Goal: Navigation & Orientation: Find specific page/section

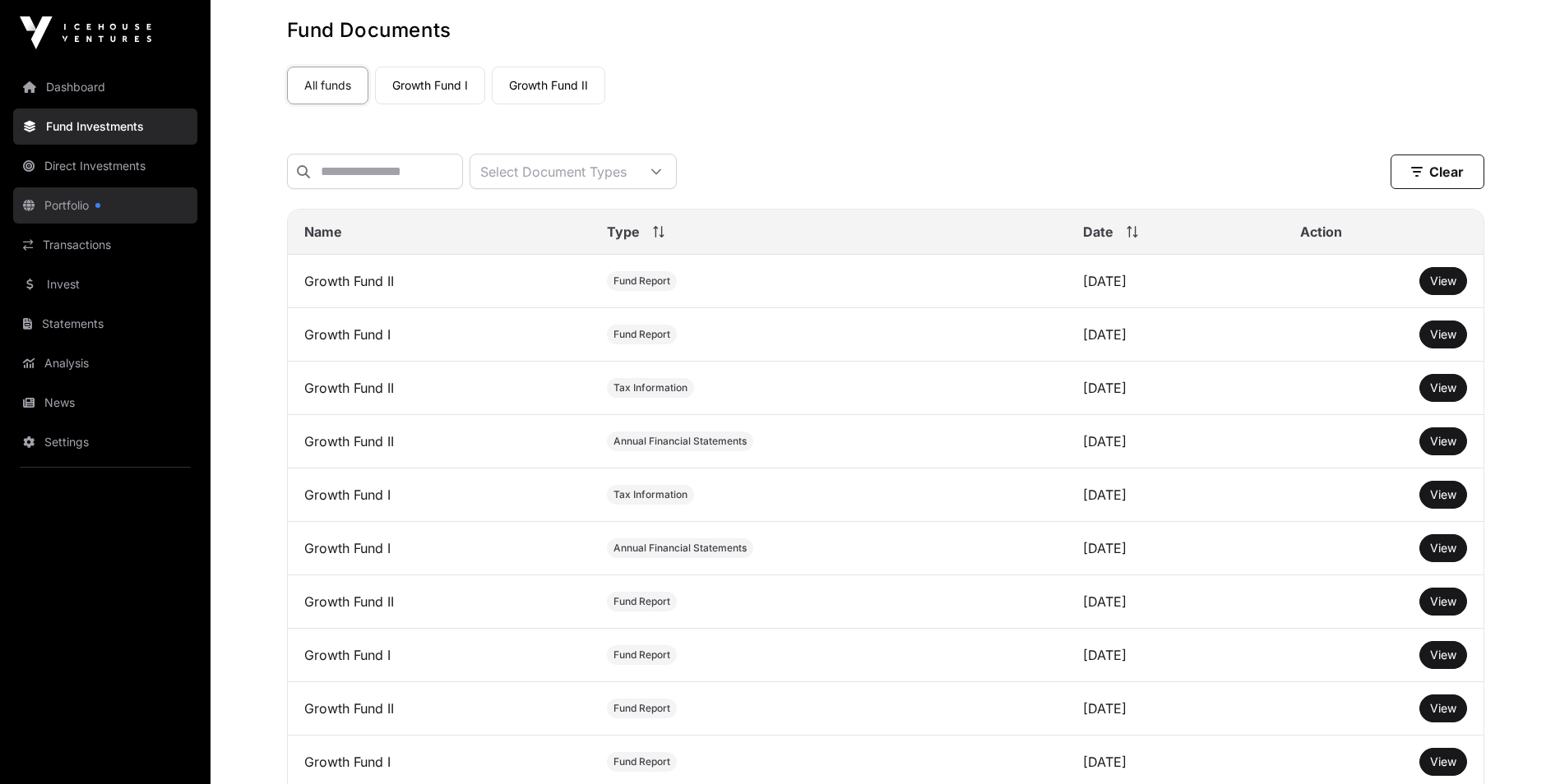
scroll to position [82, 0]
click at [111, 207] on link "Portfolio" at bounding box center [105, 206] width 184 height 36
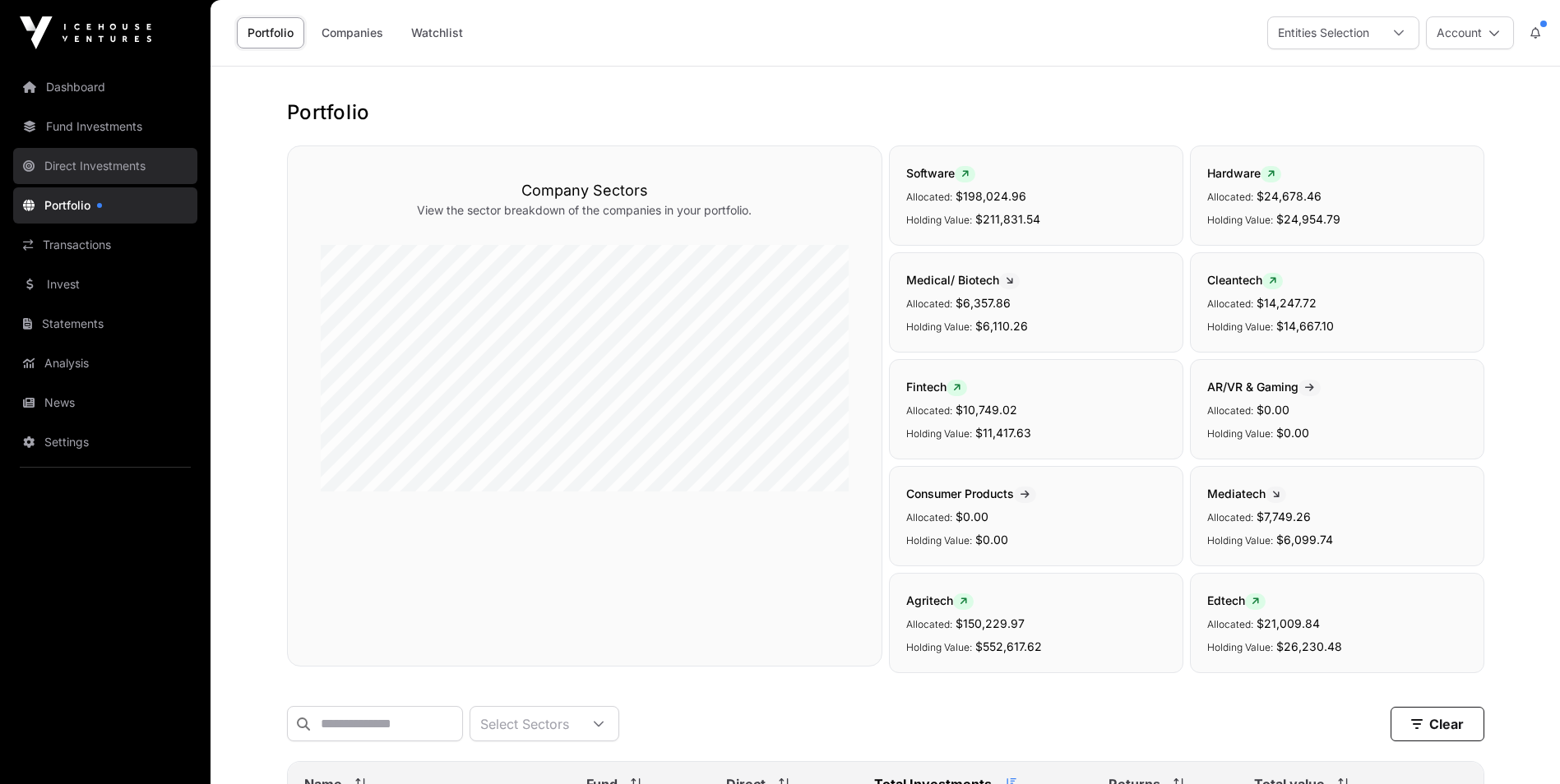
click at [111, 170] on link "Direct Investments" at bounding box center [105, 166] width 184 height 36
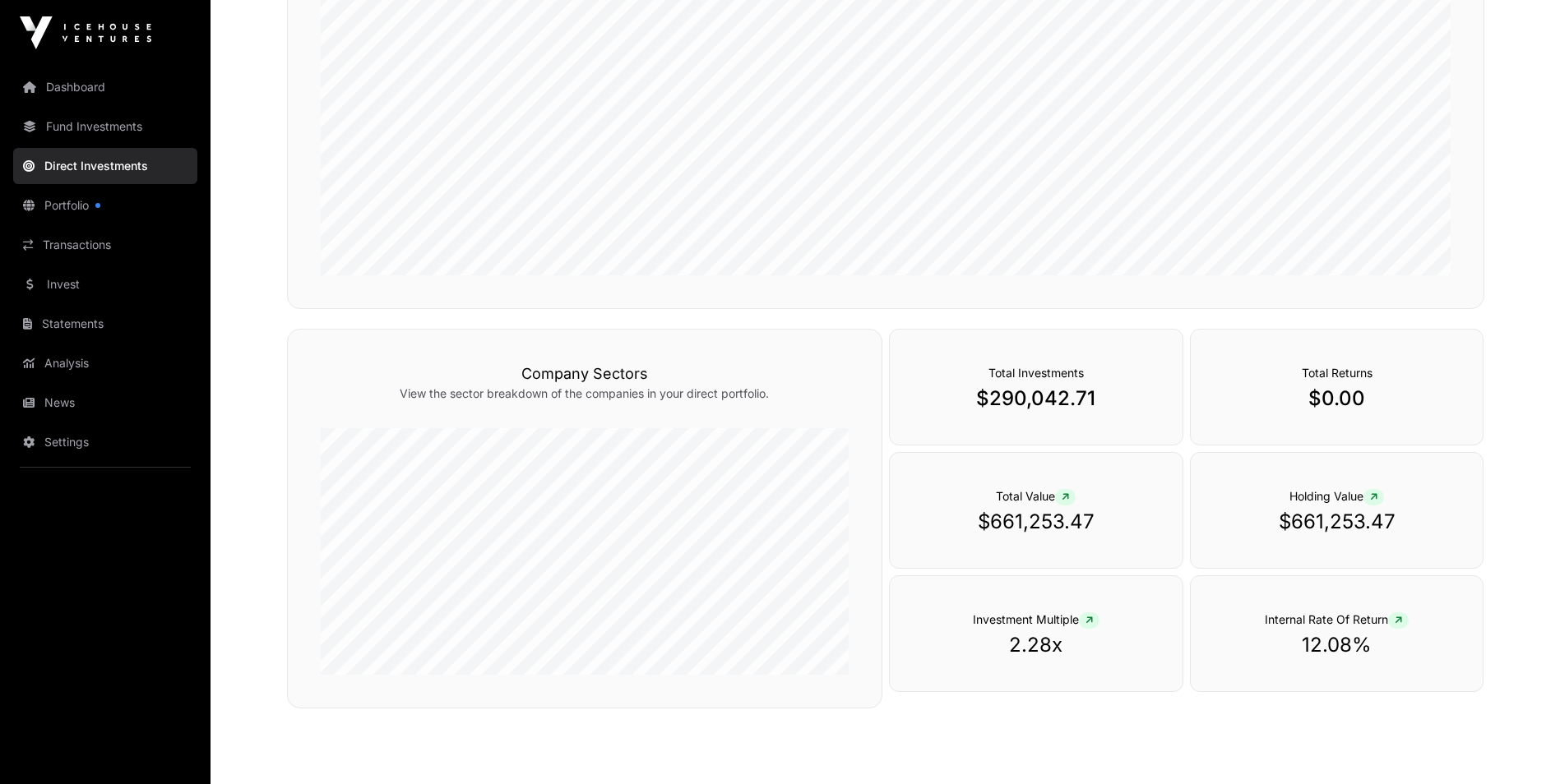
scroll to position [440, 0]
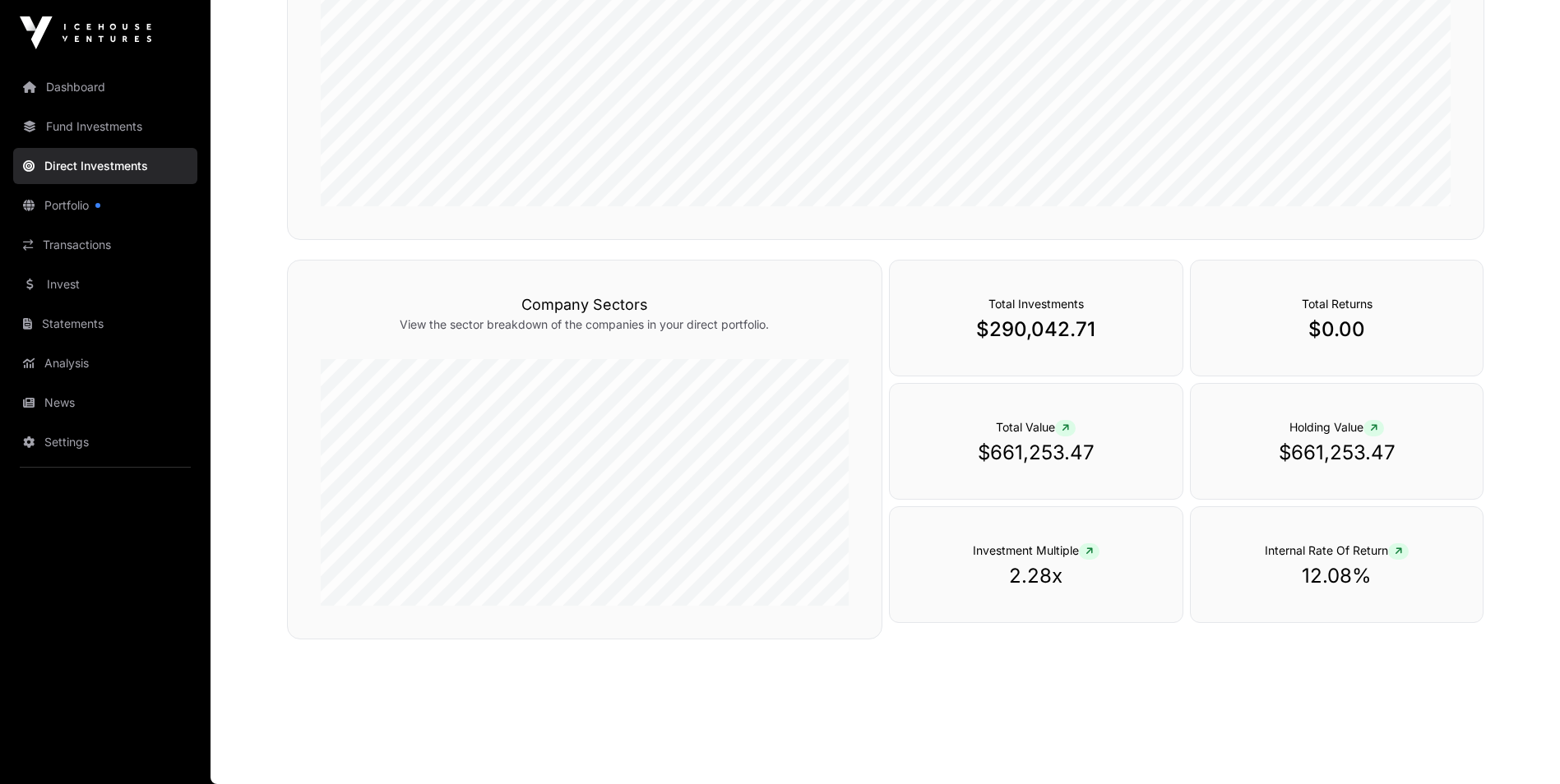
click at [1067, 429] on icon at bounding box center [1065, 427] width 8 height 10
click at [62, 211] on link "Portfolio" at bounding box center [105, 206] width 184 height 36
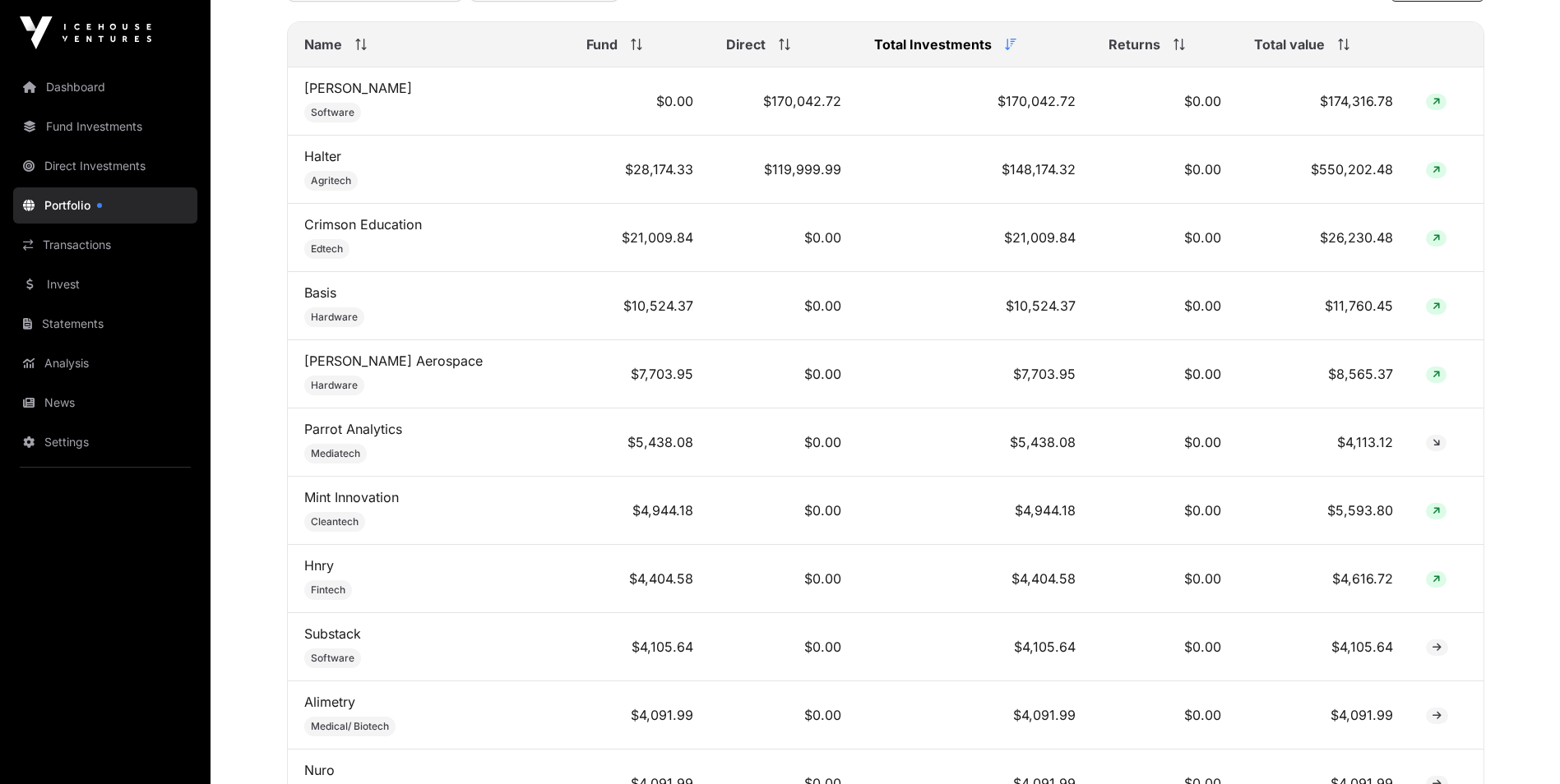
scroll to position [493, 0]
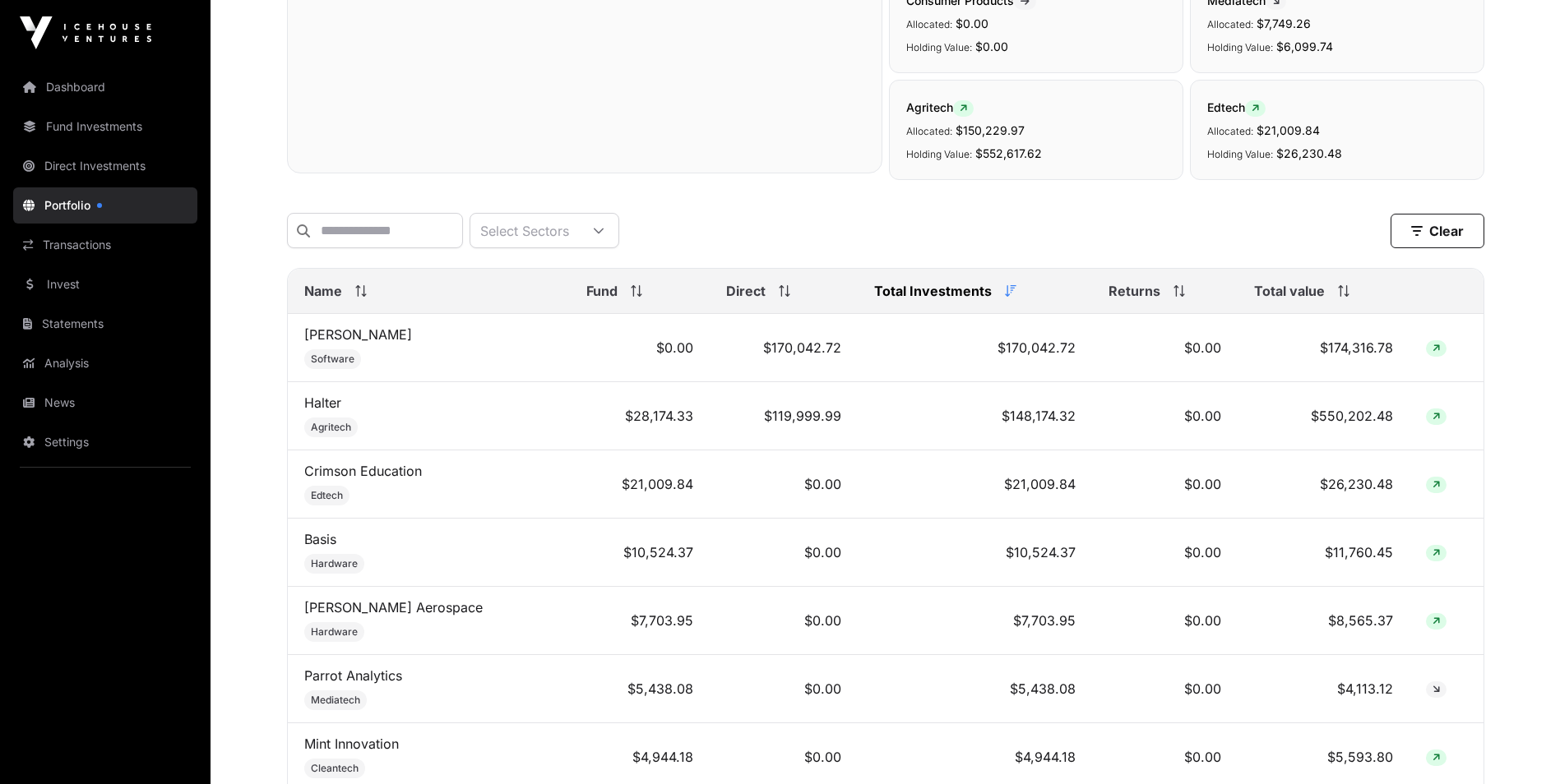
click at [363, 297] on icon at bounding box center [360, 291] width 11 height 11
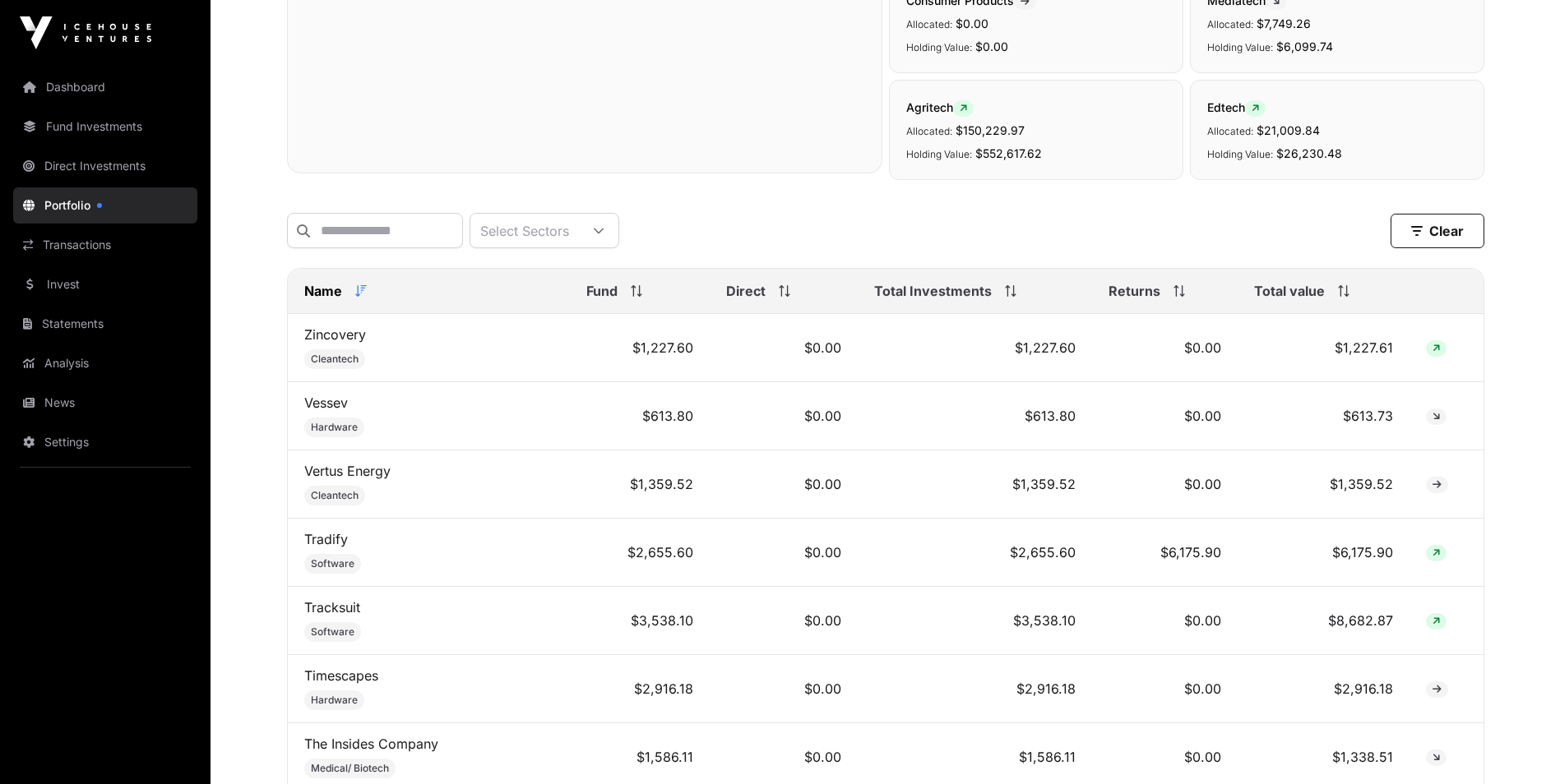
click at [363, 297] on icon at bounding box center [360, 291] width 11 height 11
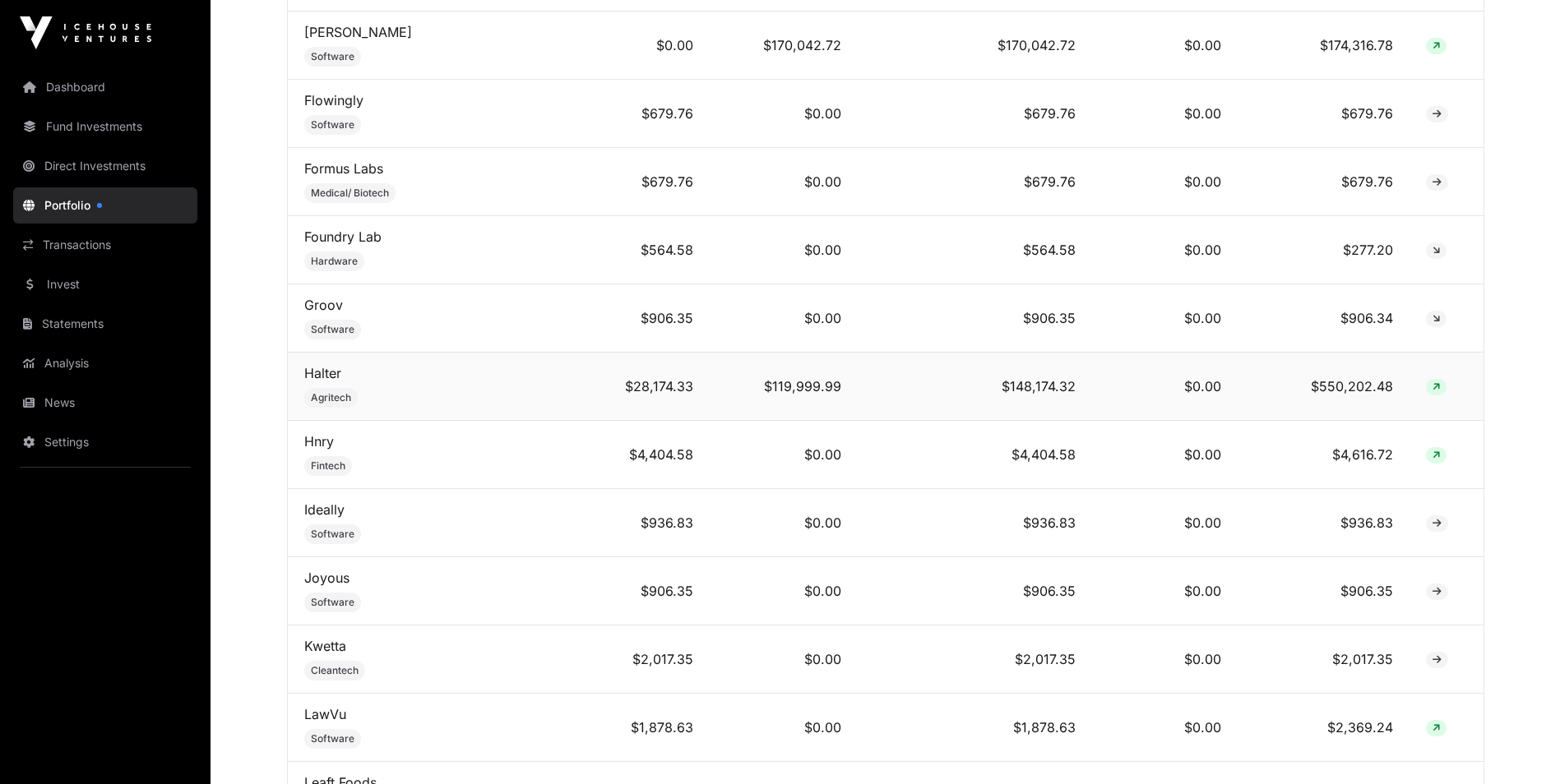
scroll to position [1480, 0]
click at [334, 380] on link "Halter" at bounding box center [322, 371] width 37 height 16
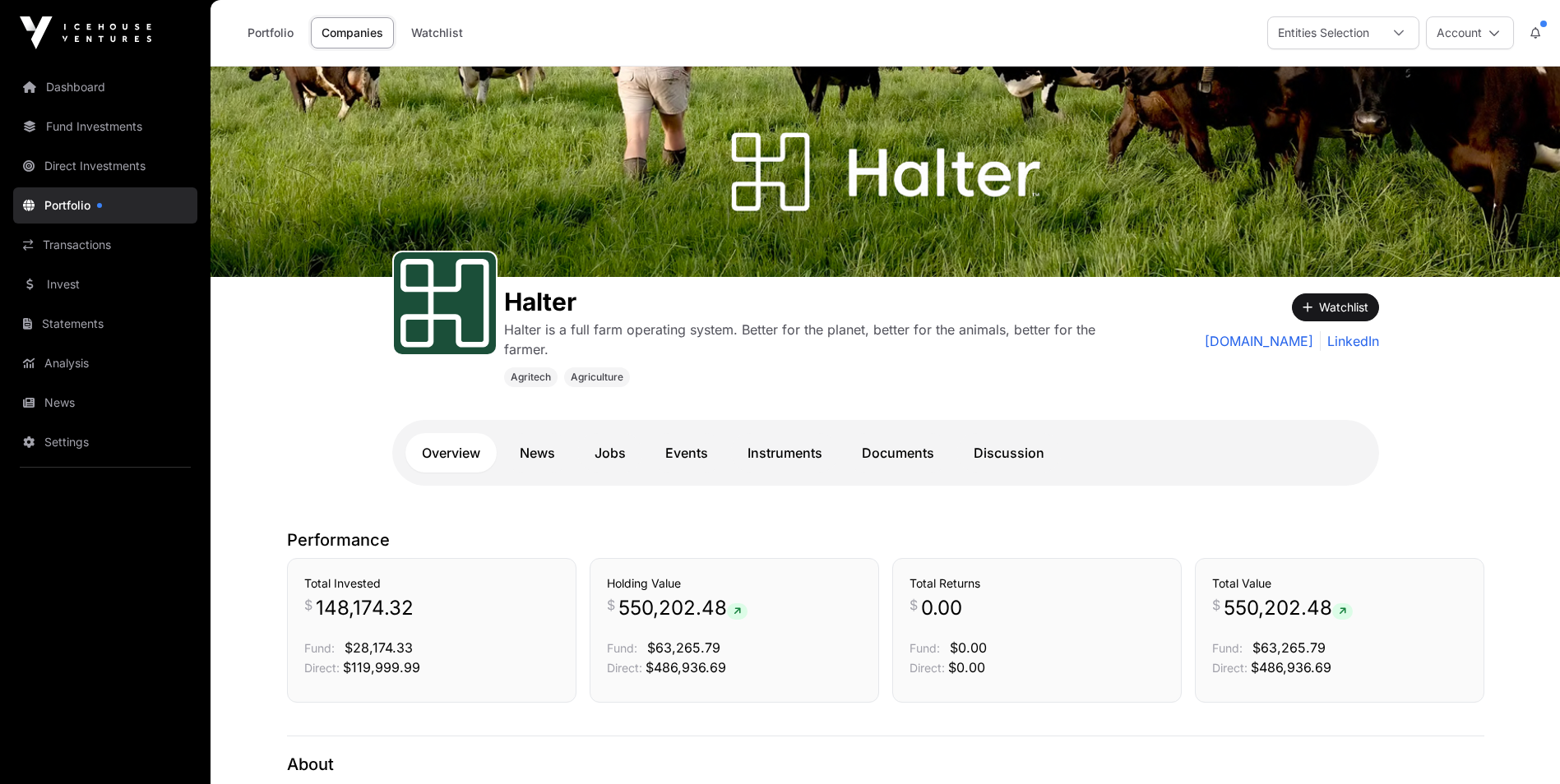
click at [67, 206] on link "Portfolio" at bounding box center [105, 206] width 184 height 36
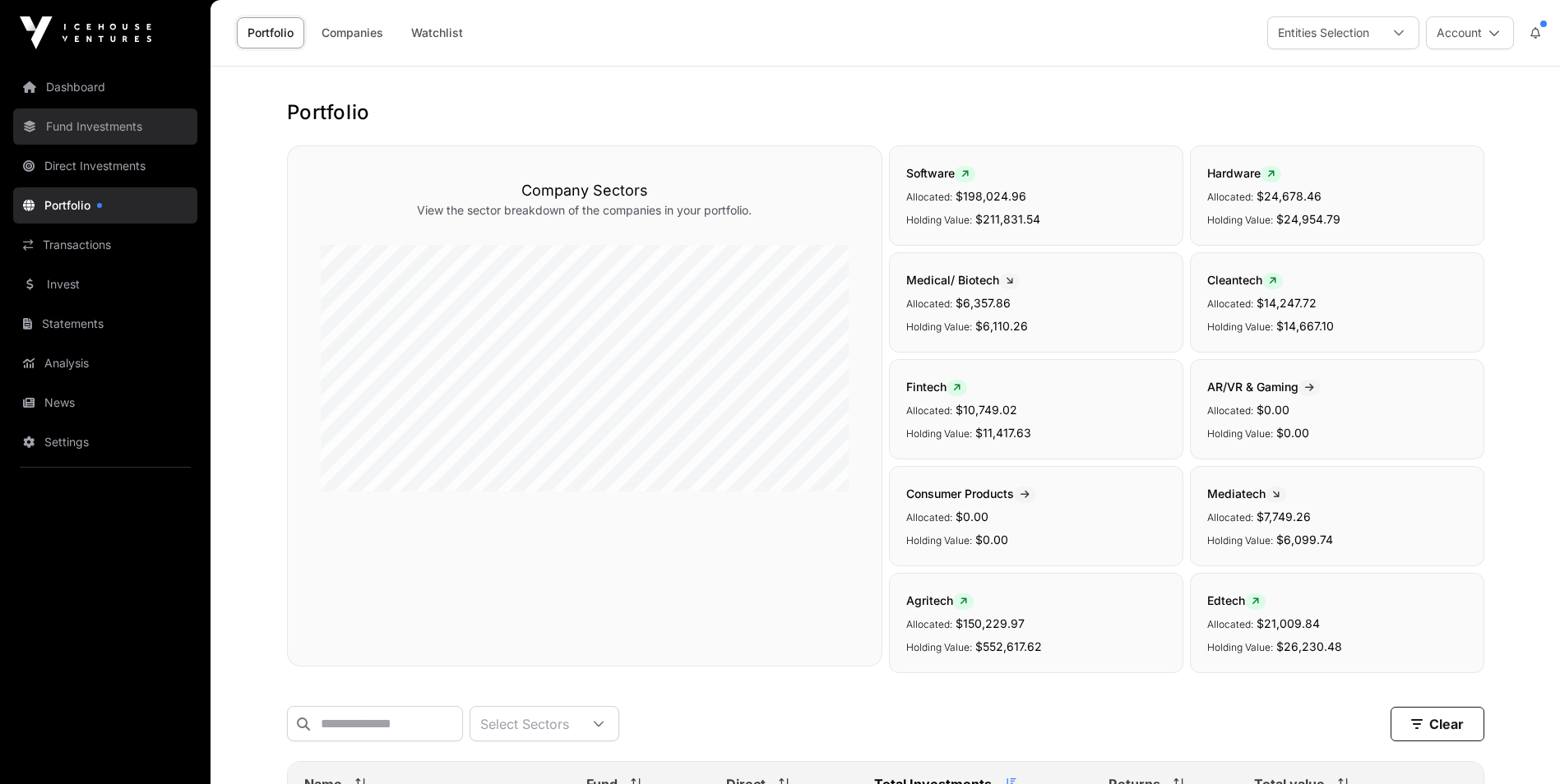
click at [122, 127] on link "Fund Investments" at bounding box center [105, 126] width 184 height 36
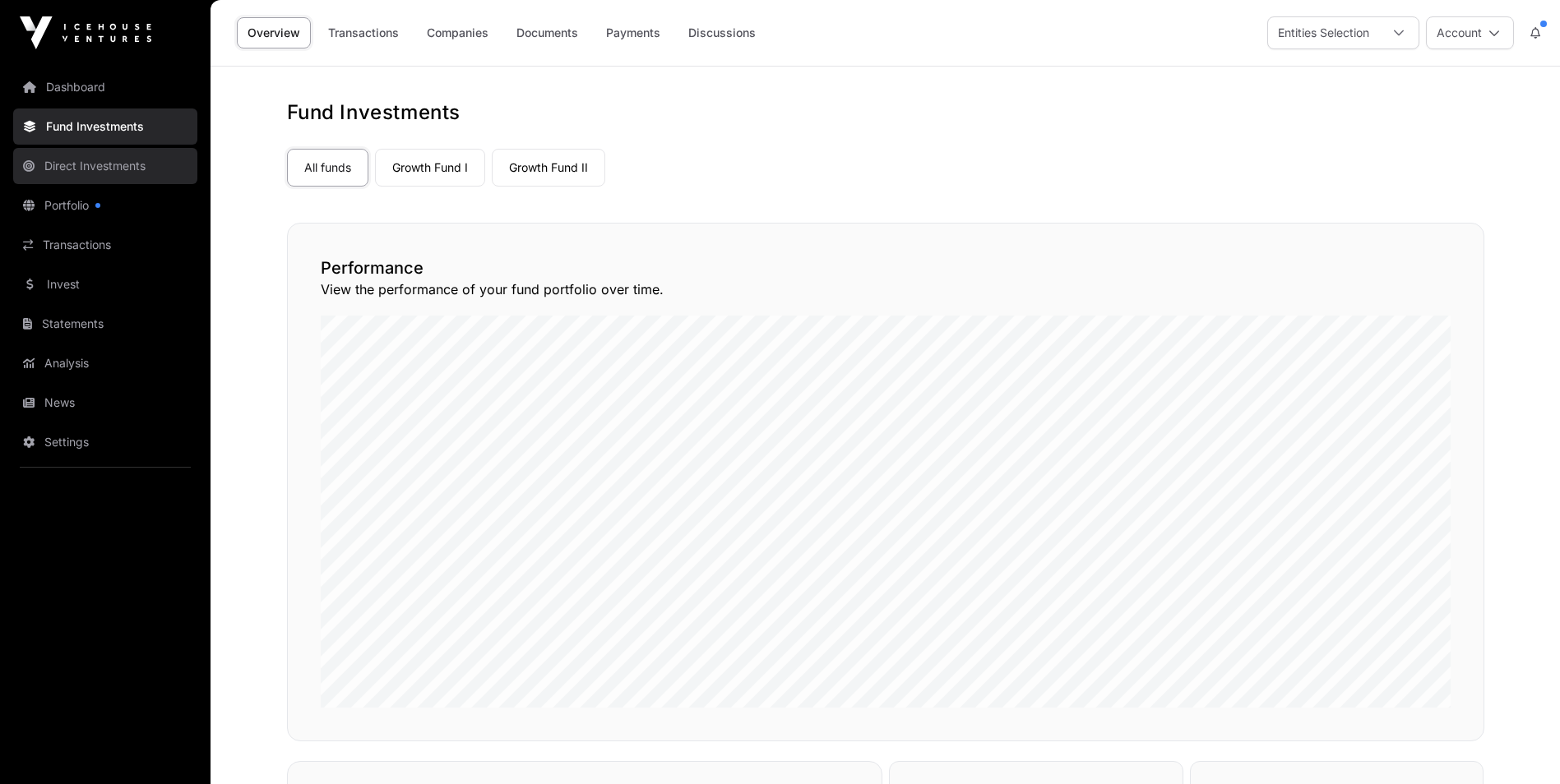
click at [123, 162] on link "Direct Investments" at bounding box center [105, 166] width 184 height 36
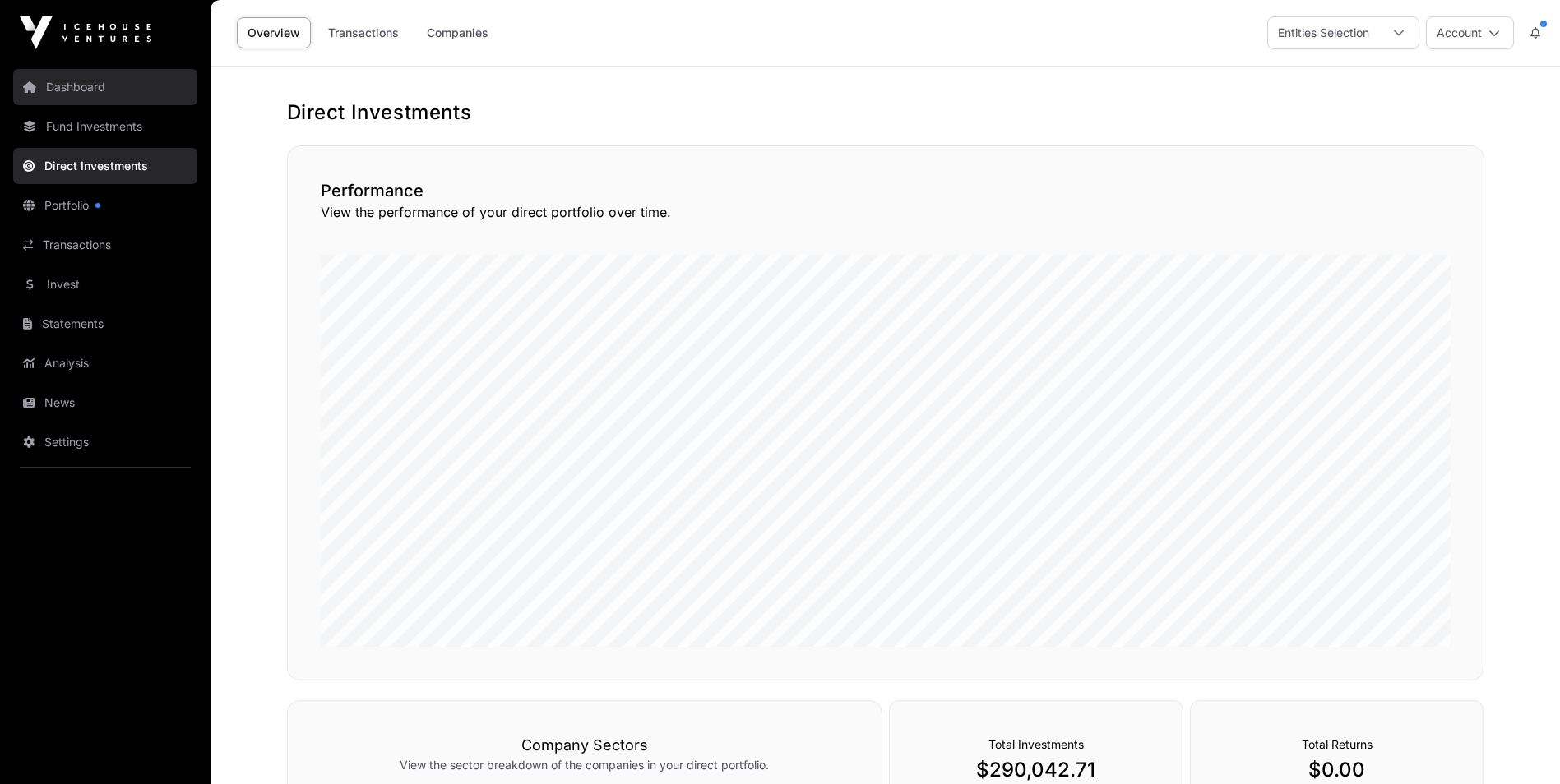
click at [85, 89] on link "Dashboard" at bounding box center [105, 87] width 184 height 36
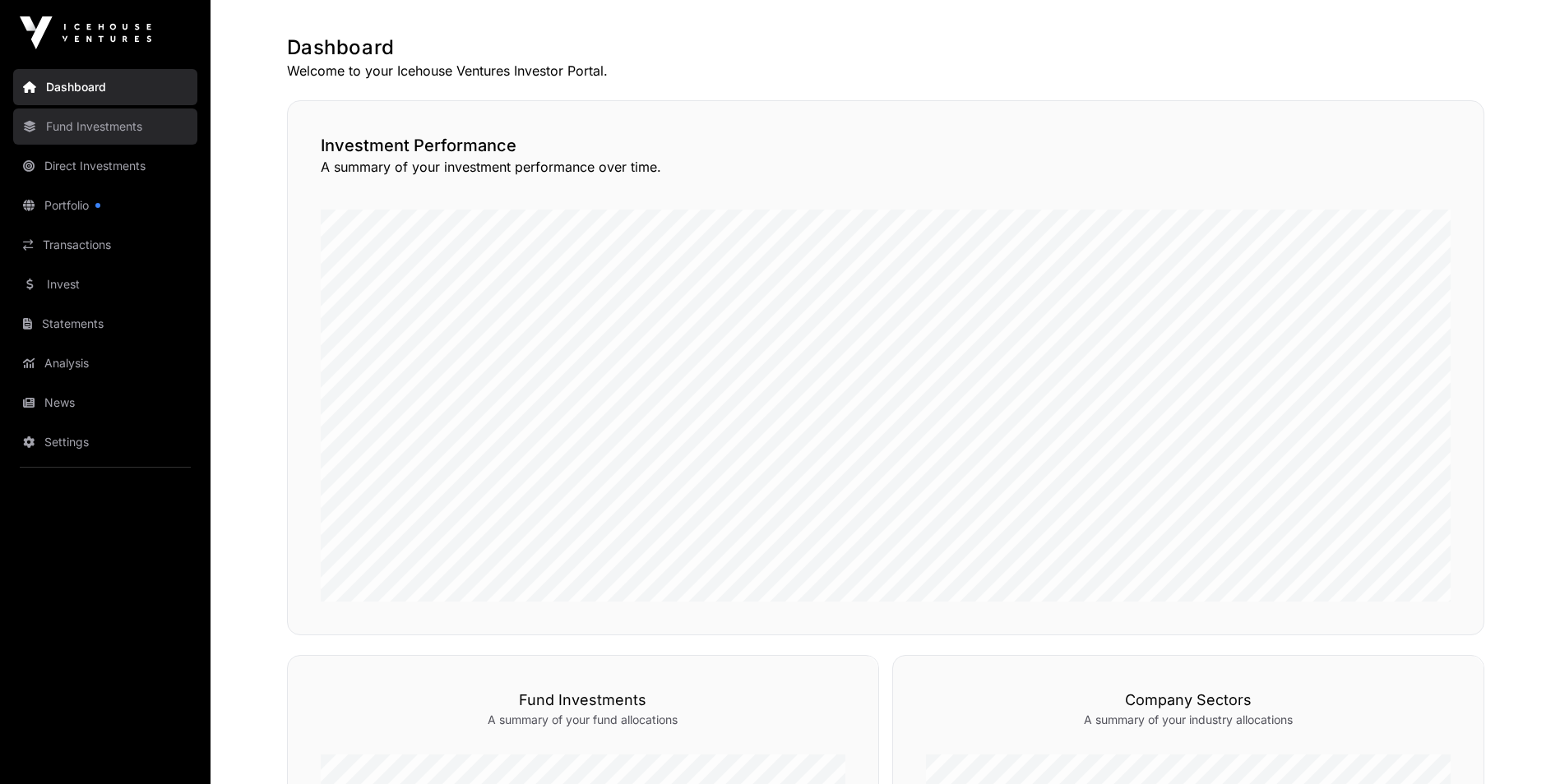
scroll to position [280, 0]
